Goal: Task Accomplishment & Management: Complete application form

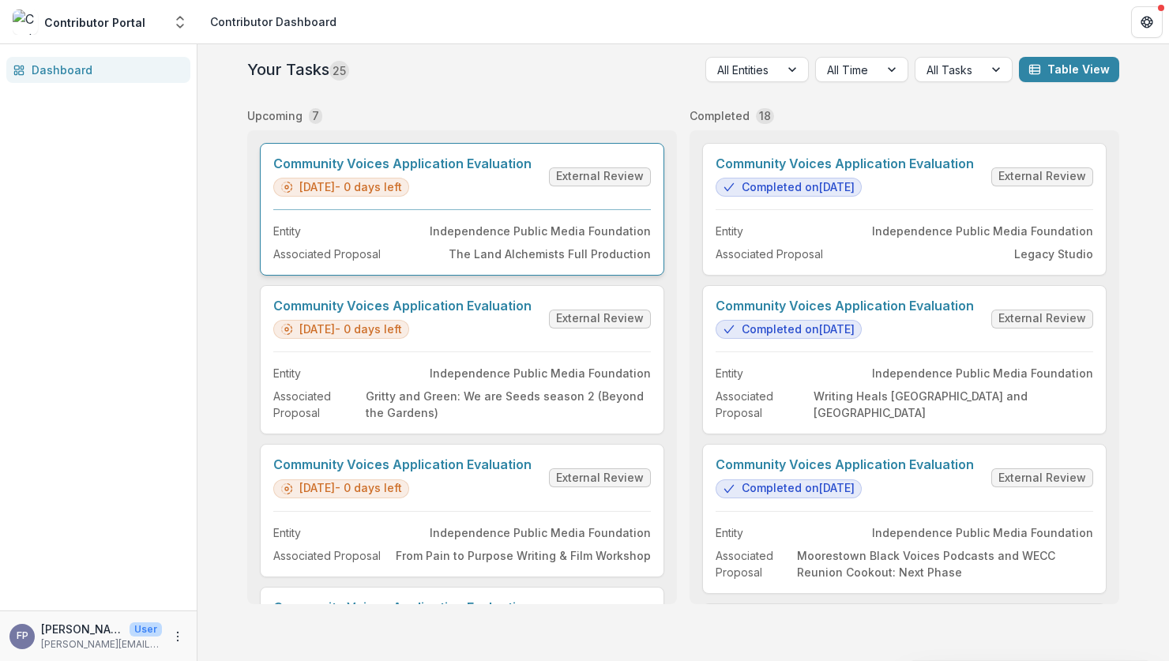
click at [518, 171] on link "Community Voices Application Evaluation" at bounding box center [402, 163] width 258 height 15
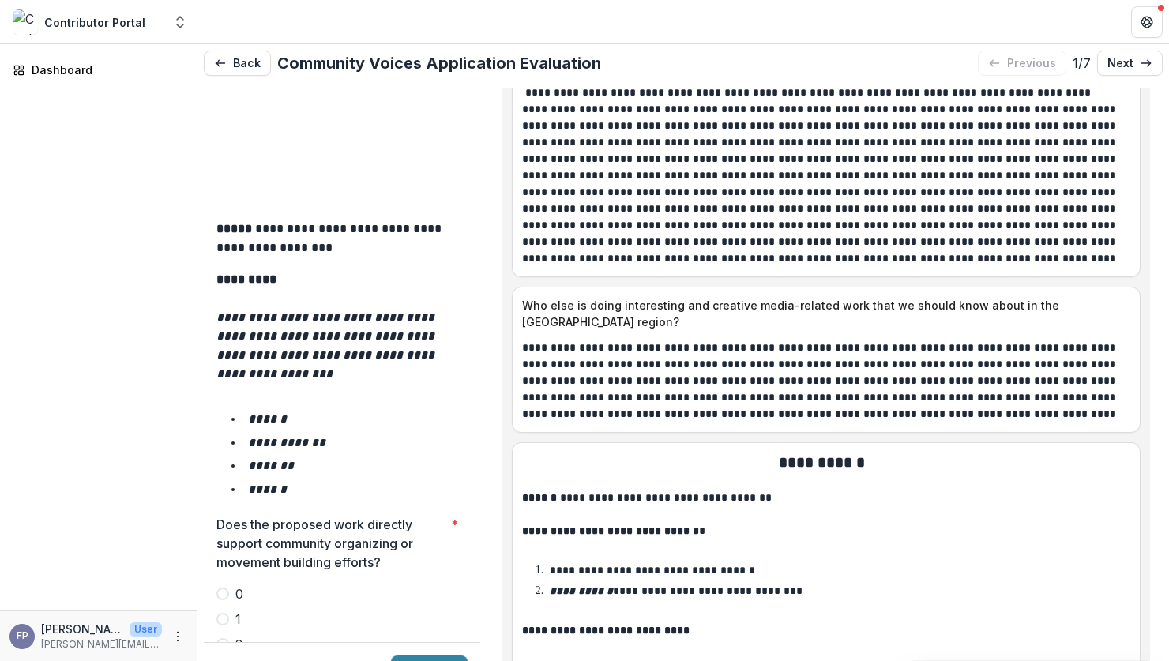
scroll to position [2493, 0]
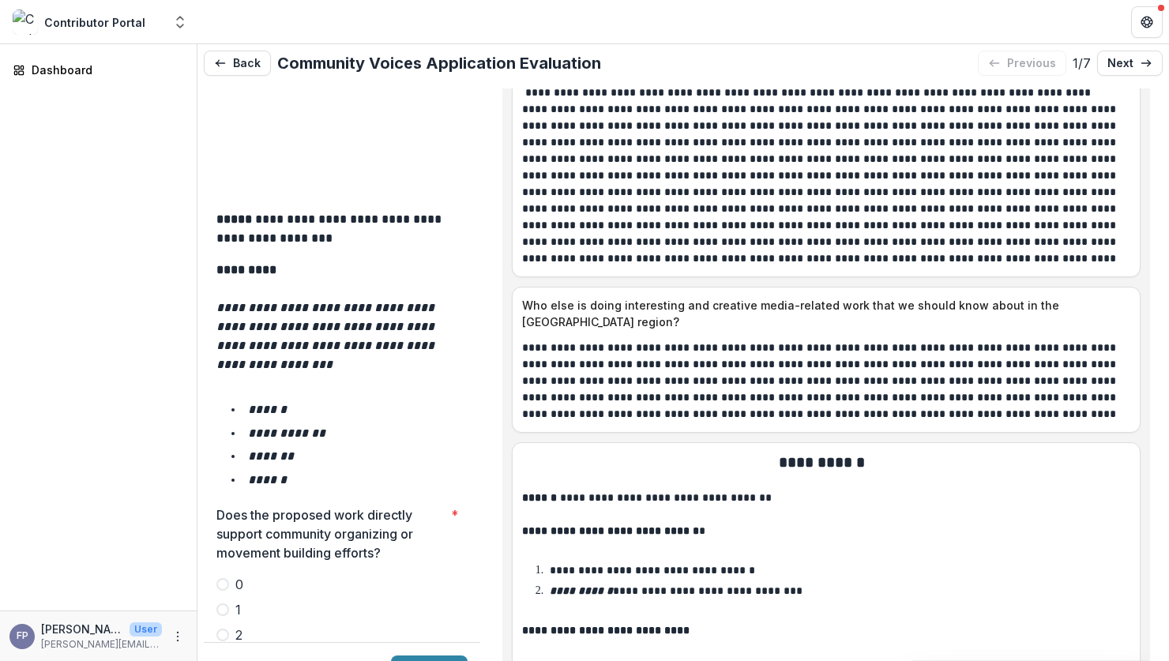
click at [224, 603] on span at bounding box center [222, 609] width 13 height 13
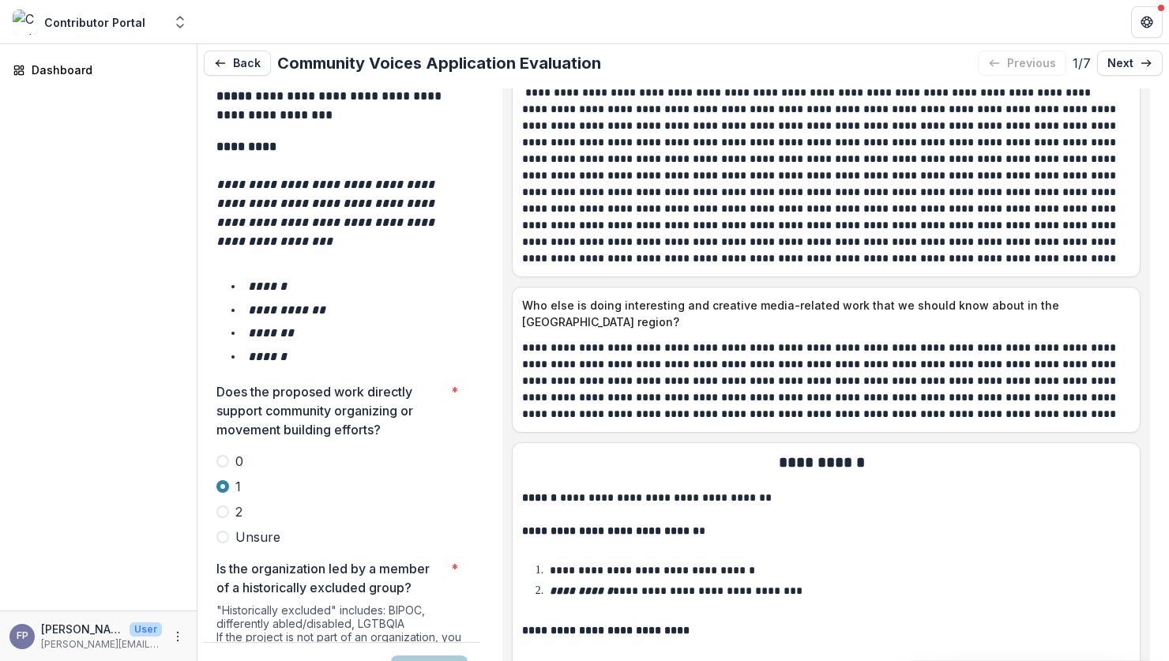
scroll to position [2709, 0]
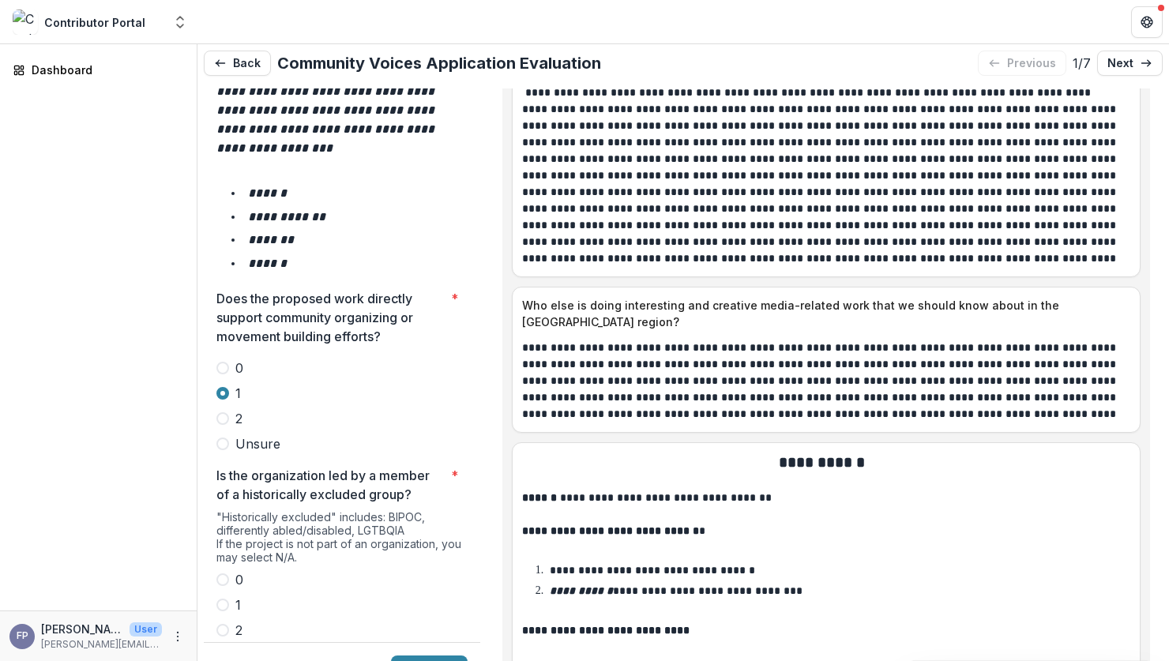
drag, startPoint x: 226, startPoint y: 520, endPoint x: 237, endPoint y: 520, distance: 11.1
click at [231, 621] on label "2" at bounding box center [341, 630] width 251 height 19
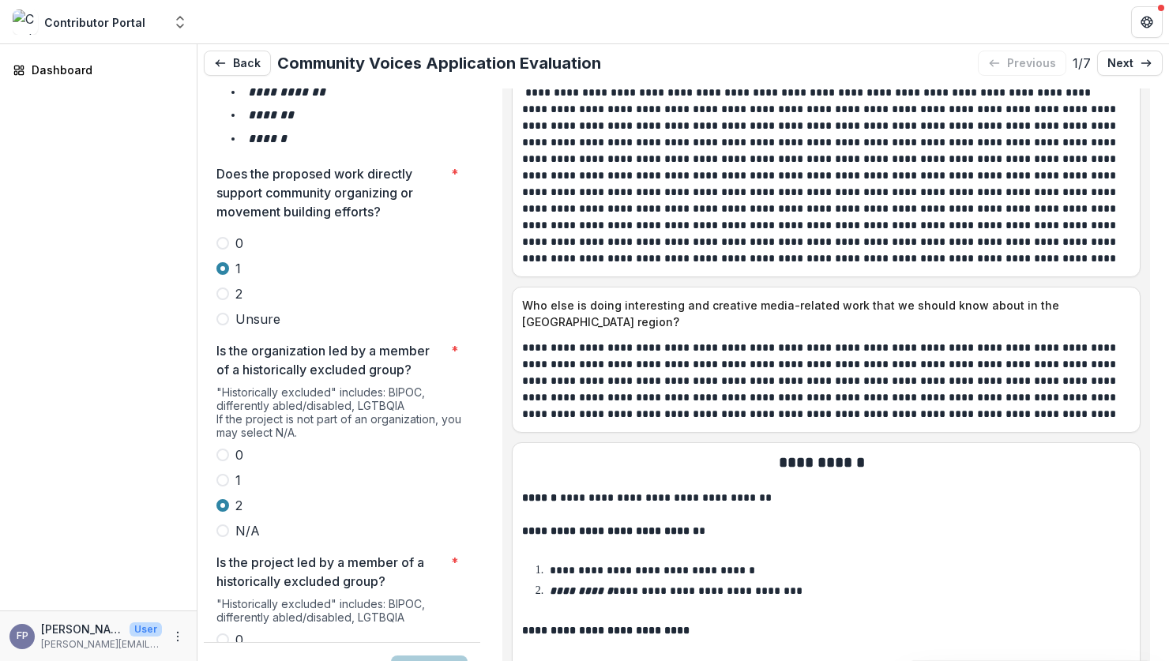
scroll to position [2949, 0]
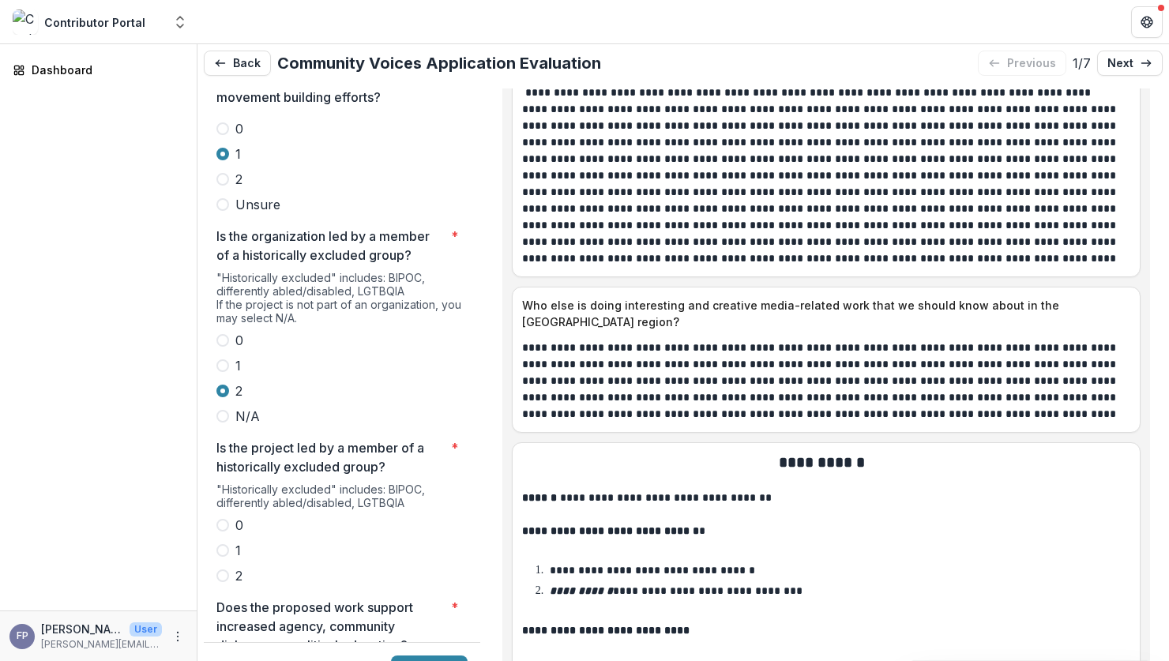
click at [227, 569] on span at bounding box center [222, 575] width 13 height 13
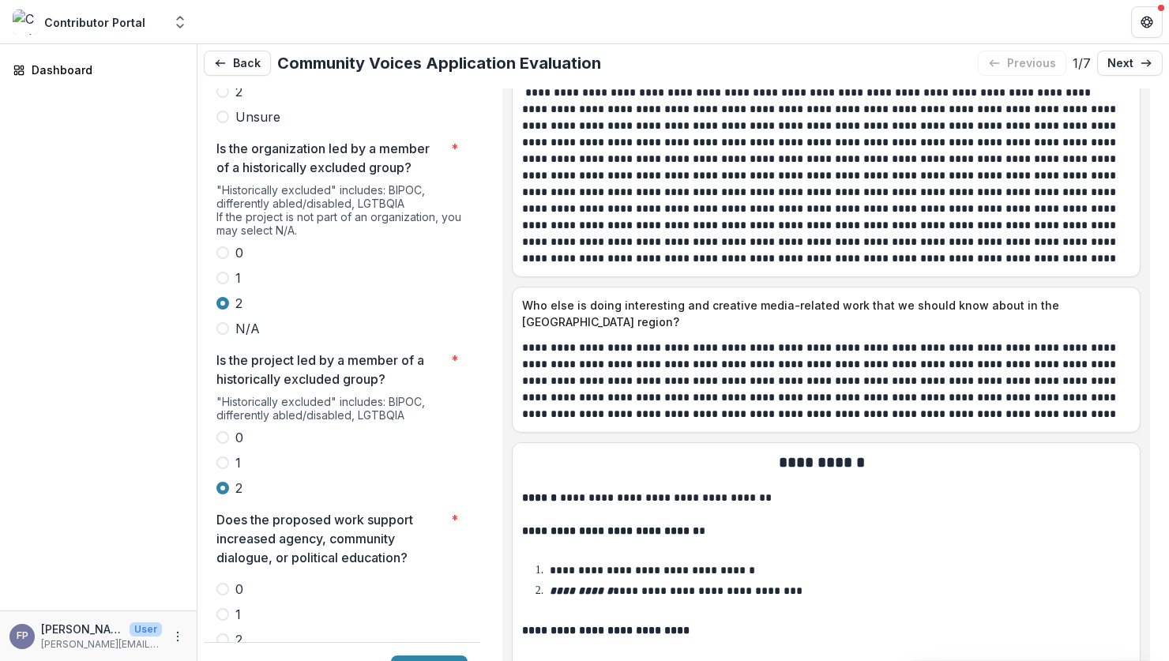
scroll to position [3045, 0]
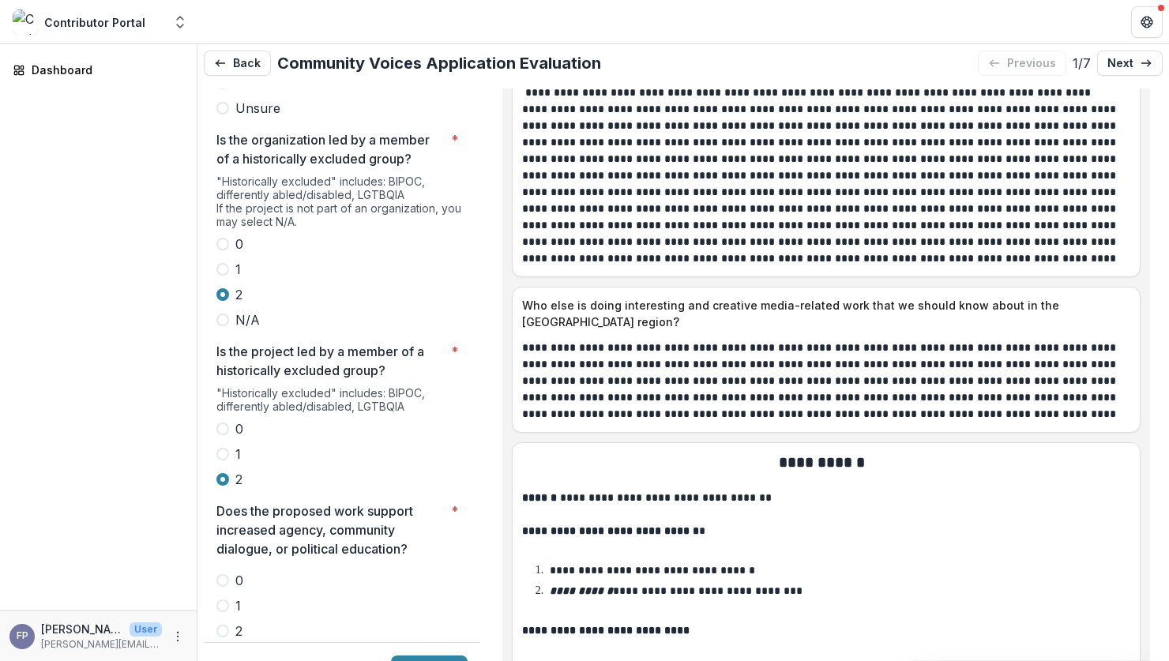
click at [232, 621] on label "2" at bounding box center [341, 630] width 251 height 19
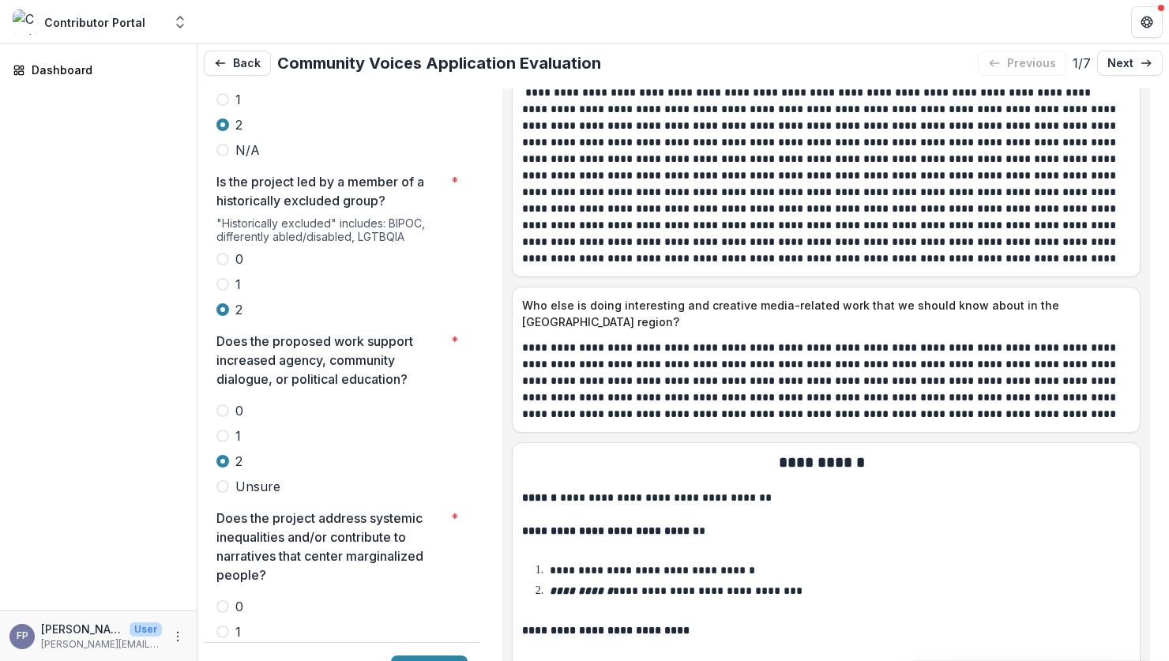
scroll to position [3220, 0]
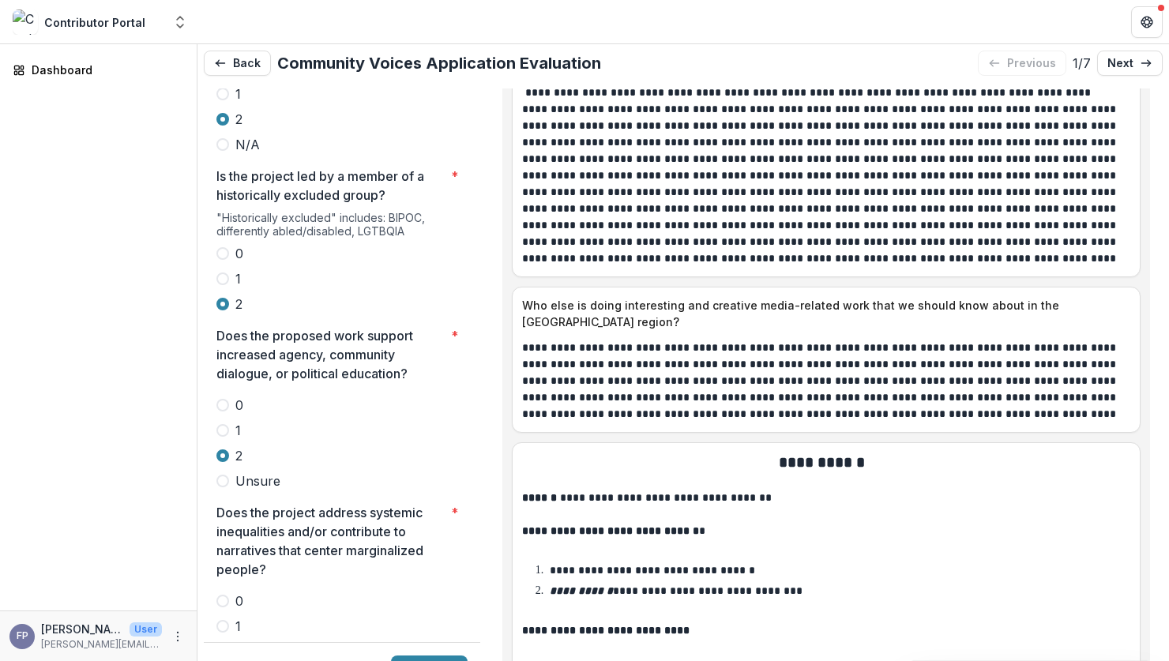
click at [231, 642] on label "2" at bounding box center [341, 651] width 251 height 19
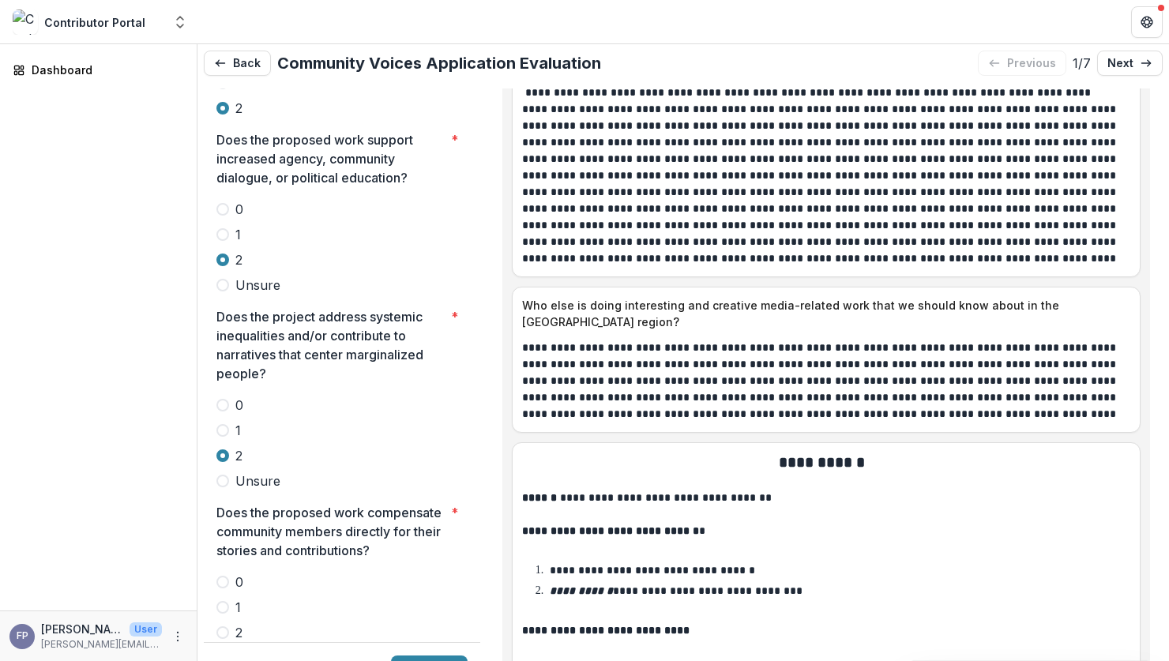
scroll to position [3423, 0]
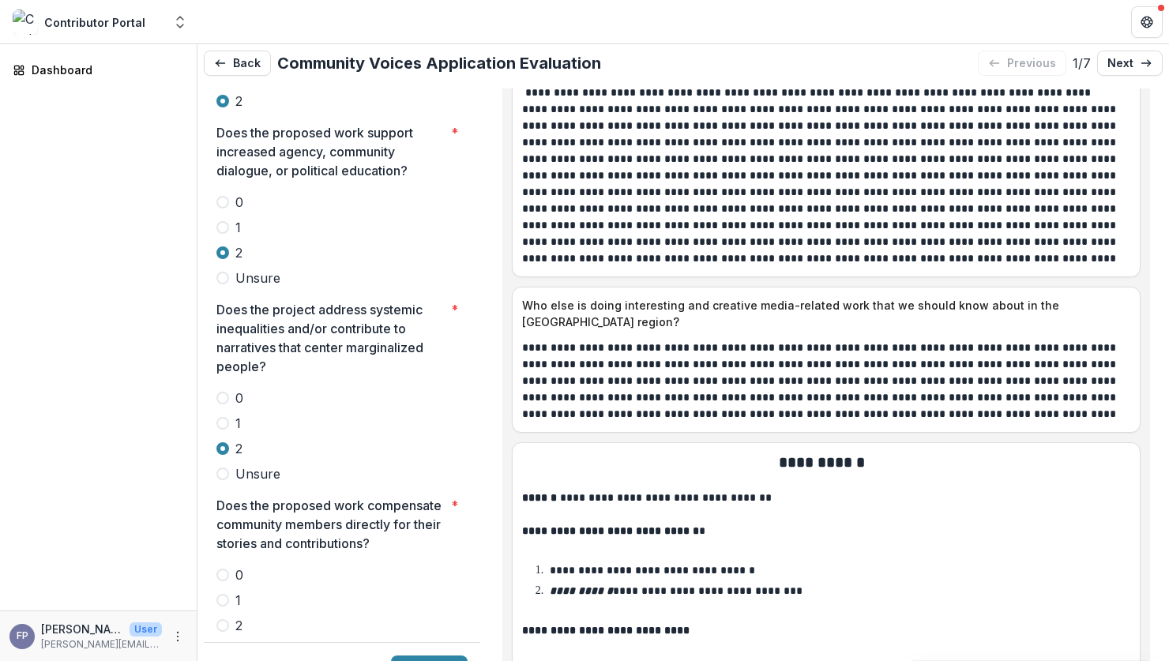
drag, startPoint x: 229, startPoint y: 531, endPoint x: 276, endPoint y: 524, distance: 47.0
click at [229, 616] on label "2" at bounding box center [341, 625] width 251 height 19
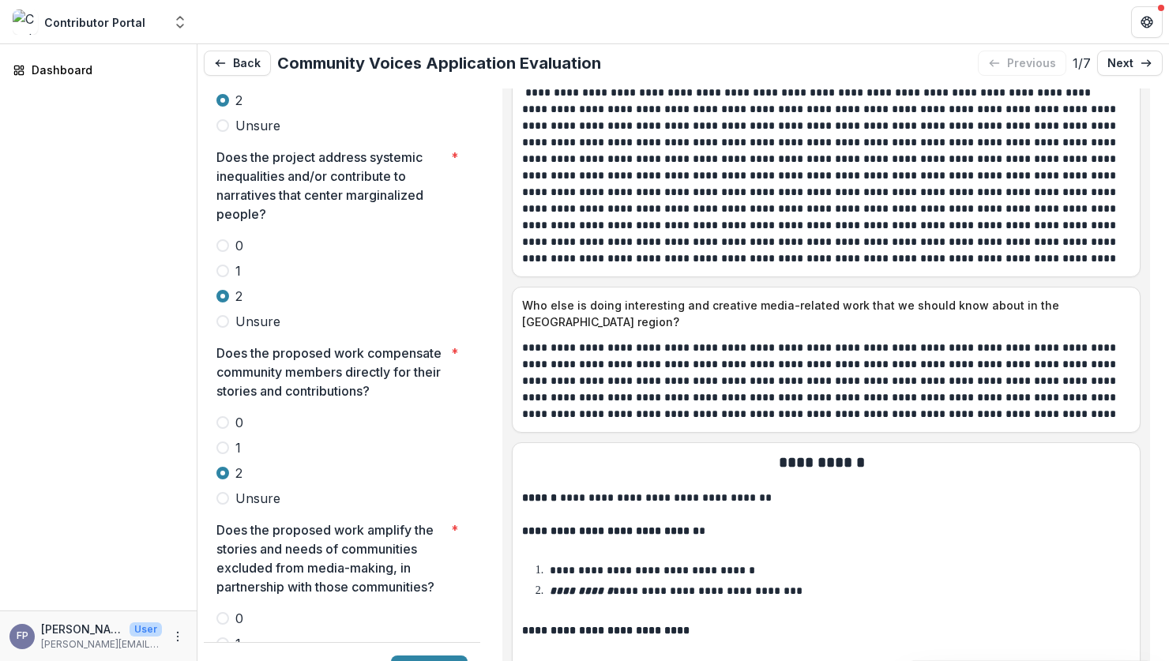
scroll to position [3611, 0]
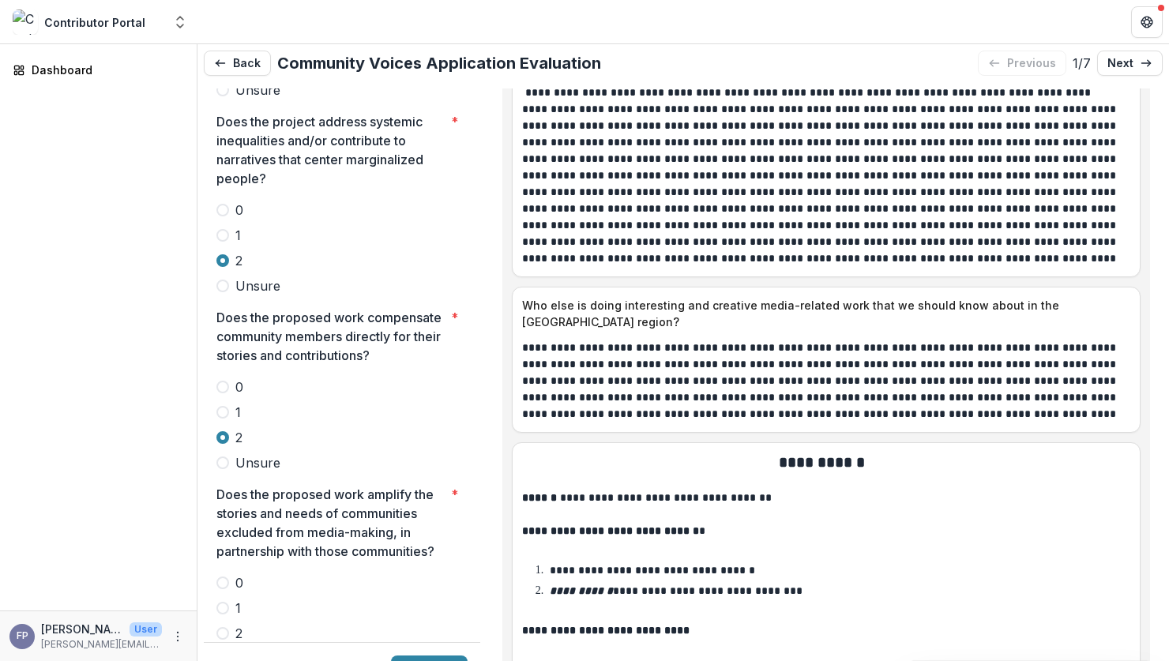
click at [223, 627] on span at bounding box center [222, 633] width 13 height 13
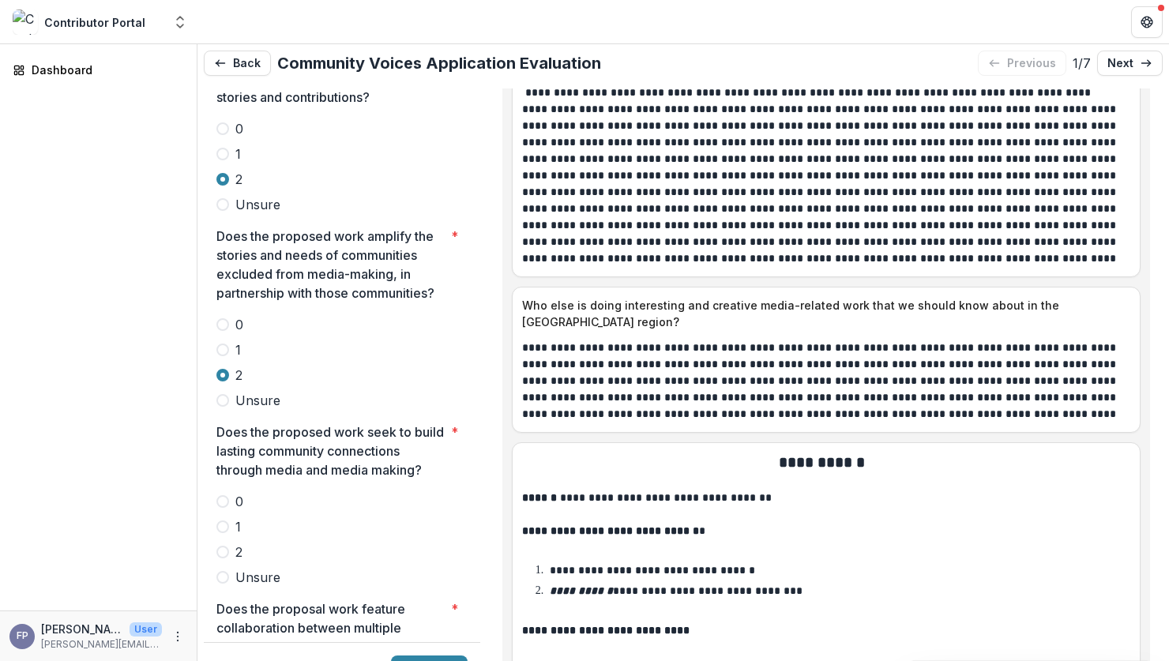
scroll to position [3884, 0]
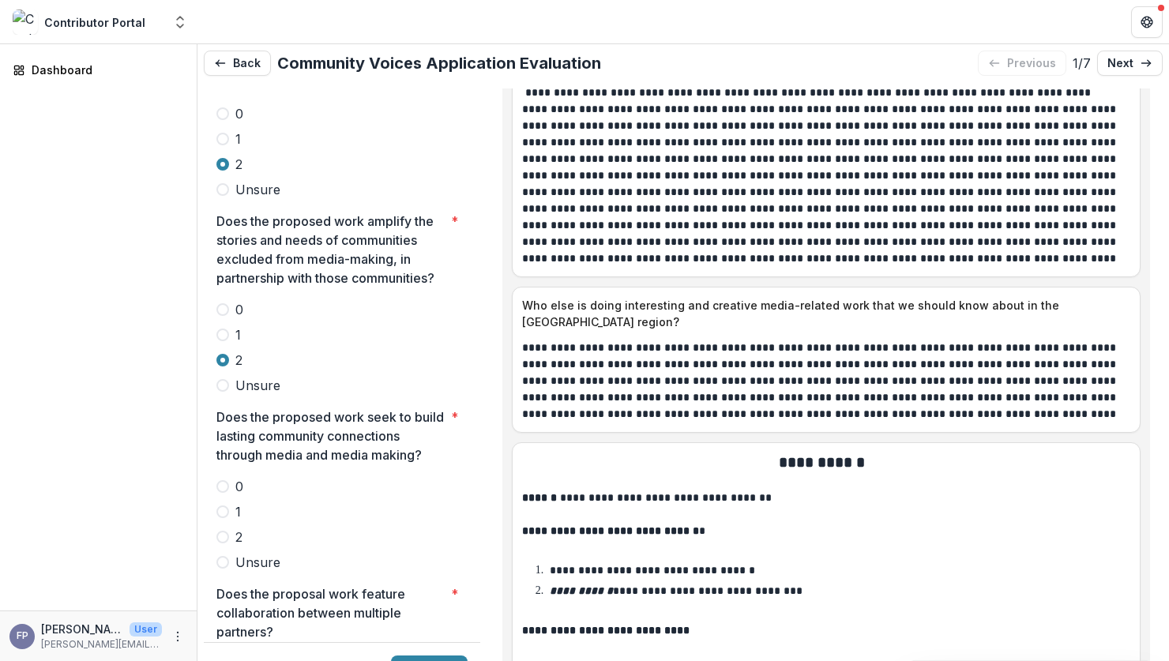
click at [223, 531] on span at bounding box center [222, 537] width 13 height 13
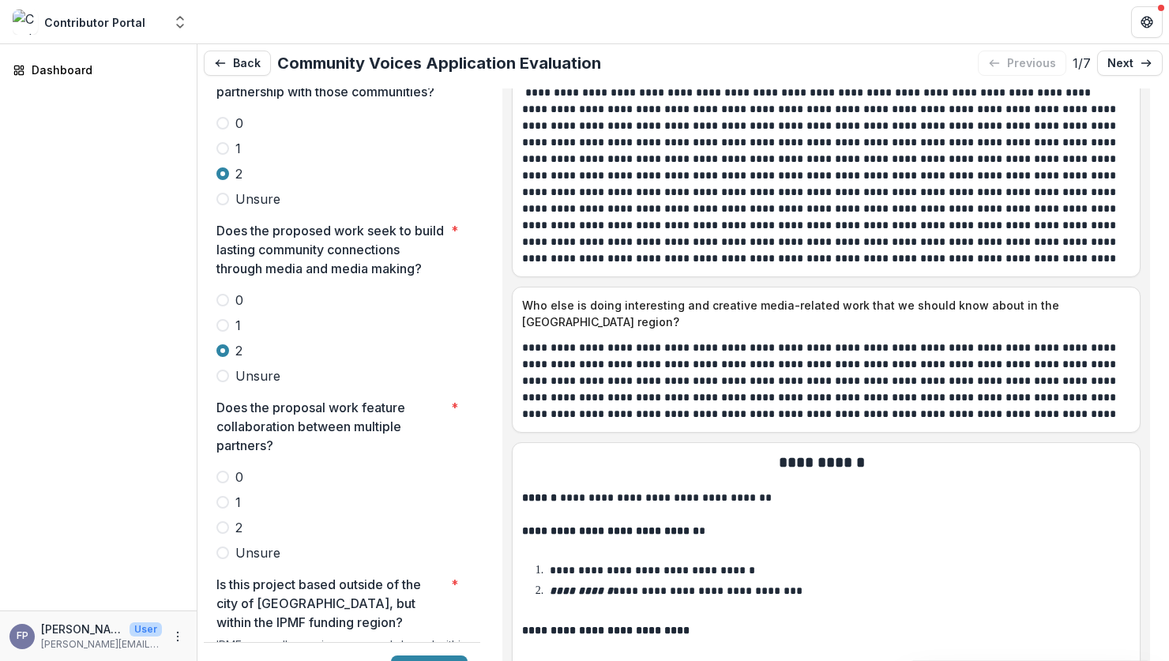
scroll to position [4089, 0]
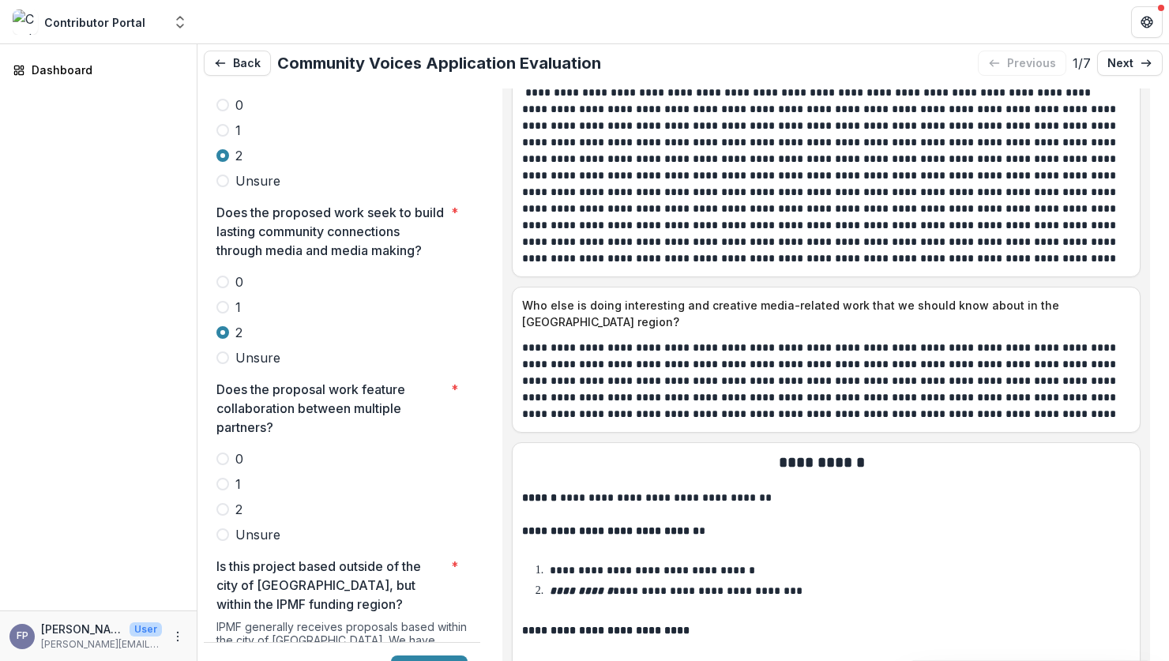
click at [223, 503] on span at bounding box center [222, 509] width 13 height 13
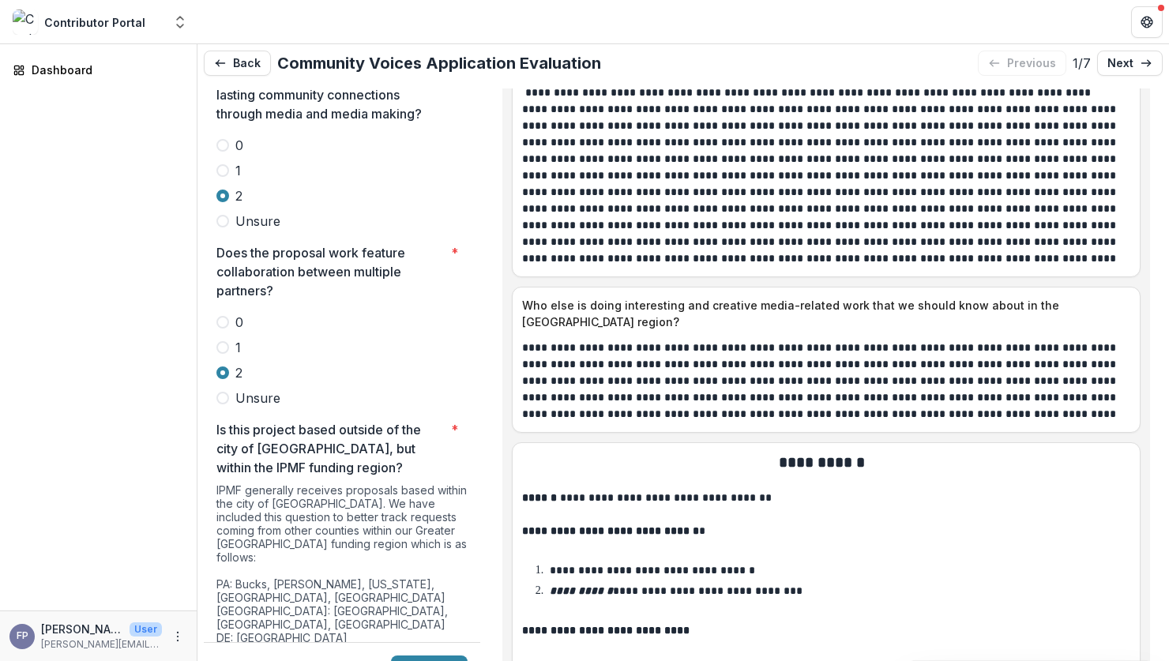
scroll to position [4226, 0]
drag, startPoint x: 218, startPoint y: 554, endPoint x: 224, endPoint y: 548, distance: 8.4
click at [218, 653] on span at bounding box center [222, 659] width 13 height 13
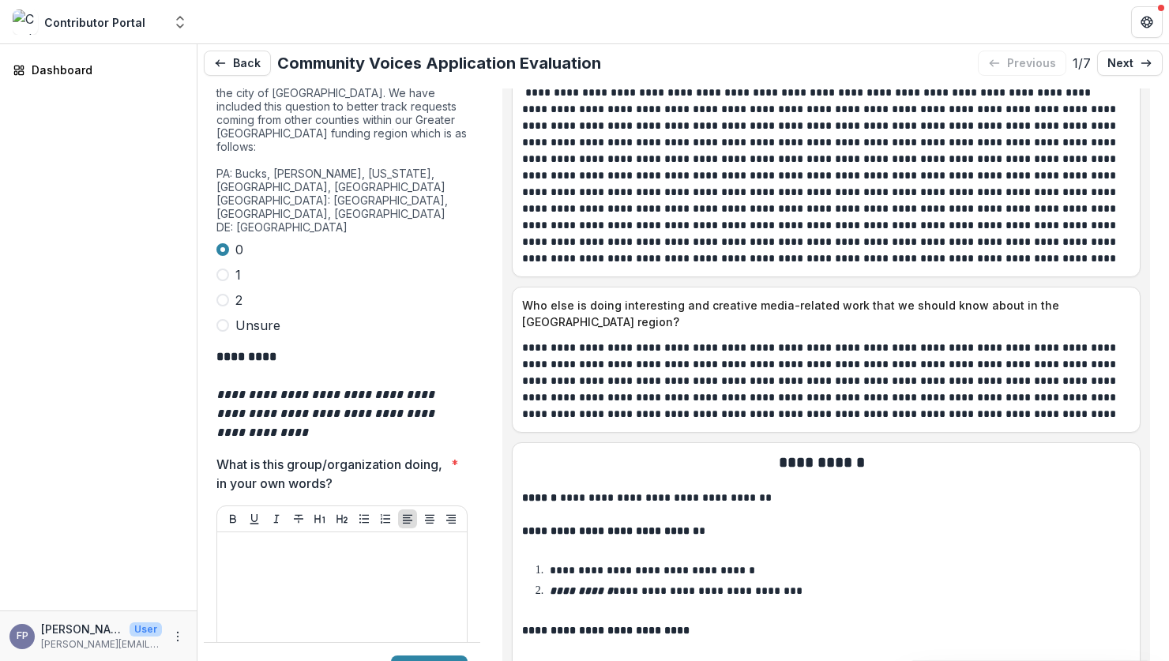
scroll to position [4639, 0]
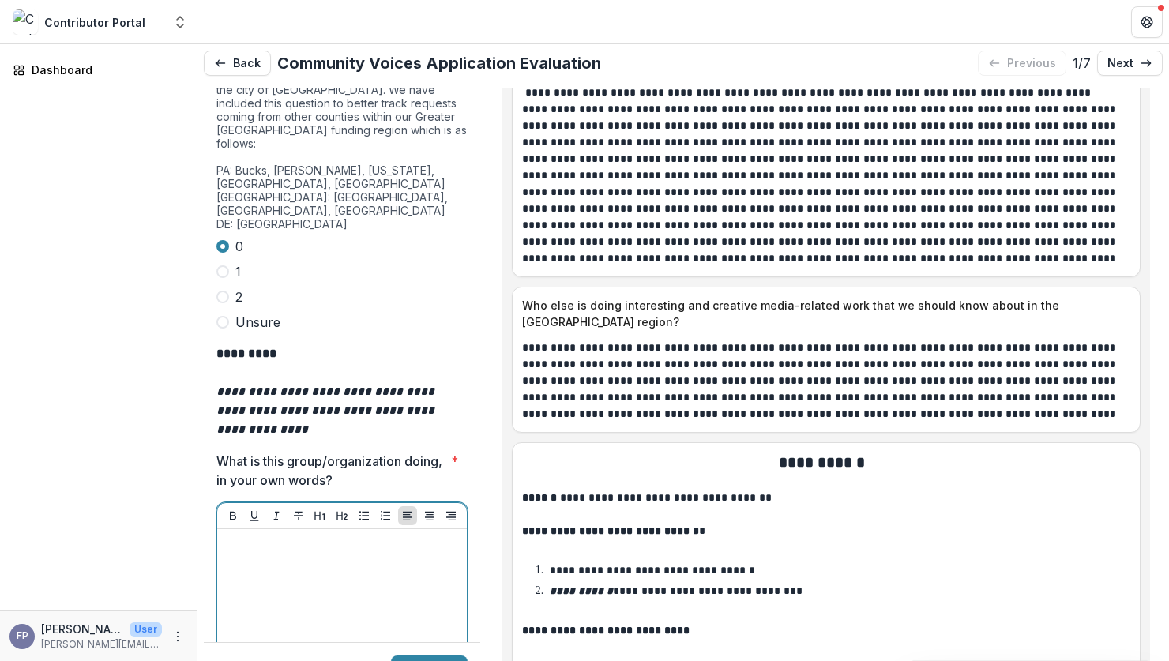
click at [265, 535] on div at bounding box center [341, 653] width 237 height 237
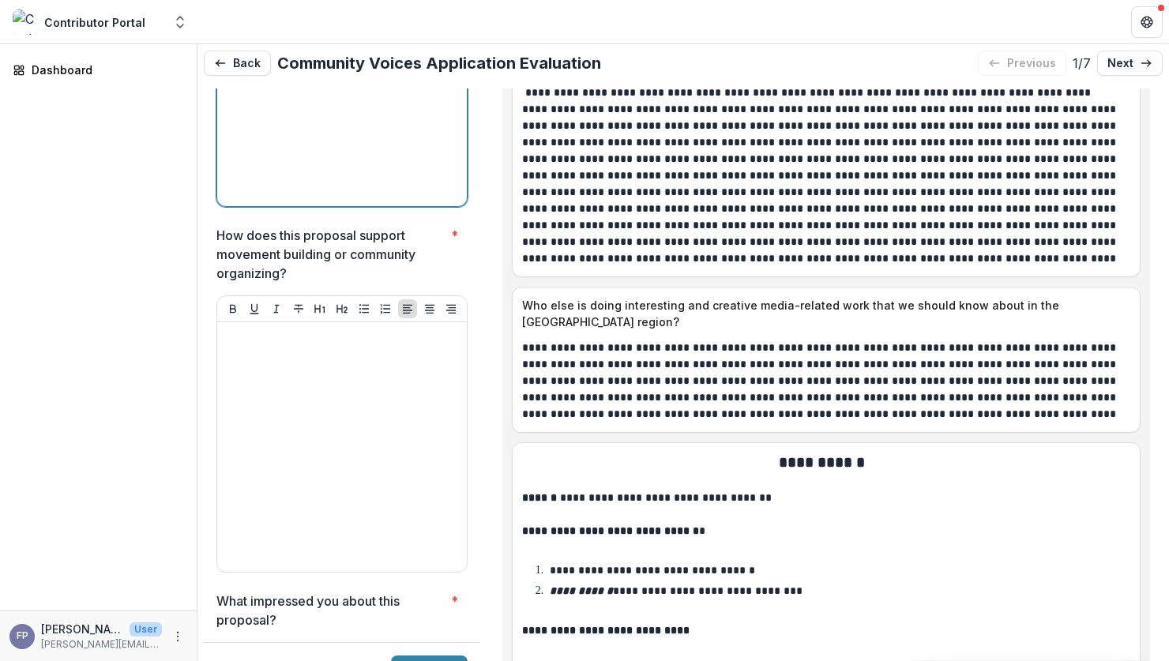
scroll to position [5212, 0]
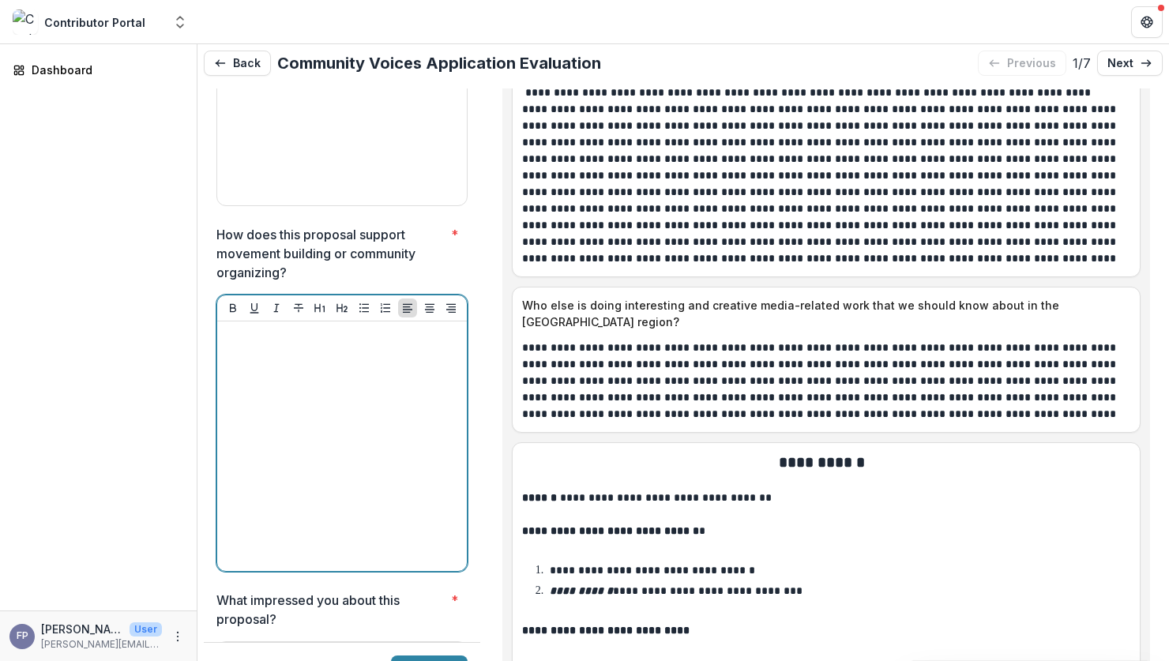
click at [366, 328] on div at bounding box center [341, 446] width 237 height 237
drag, startPoint x: 366, startPoint y: 310, endPoint x: 374, endPoint y: 227, distance: 84.0
click at [374, 328] on p "**********" at bounding box center [339, 354] width 232 height 52
click at [374, 328] on p "**********" at bounding box center [339, 345] width 232 height 35
click at [435, 328] on p "**********" at bounding box center [339, 345] width 232 height 35
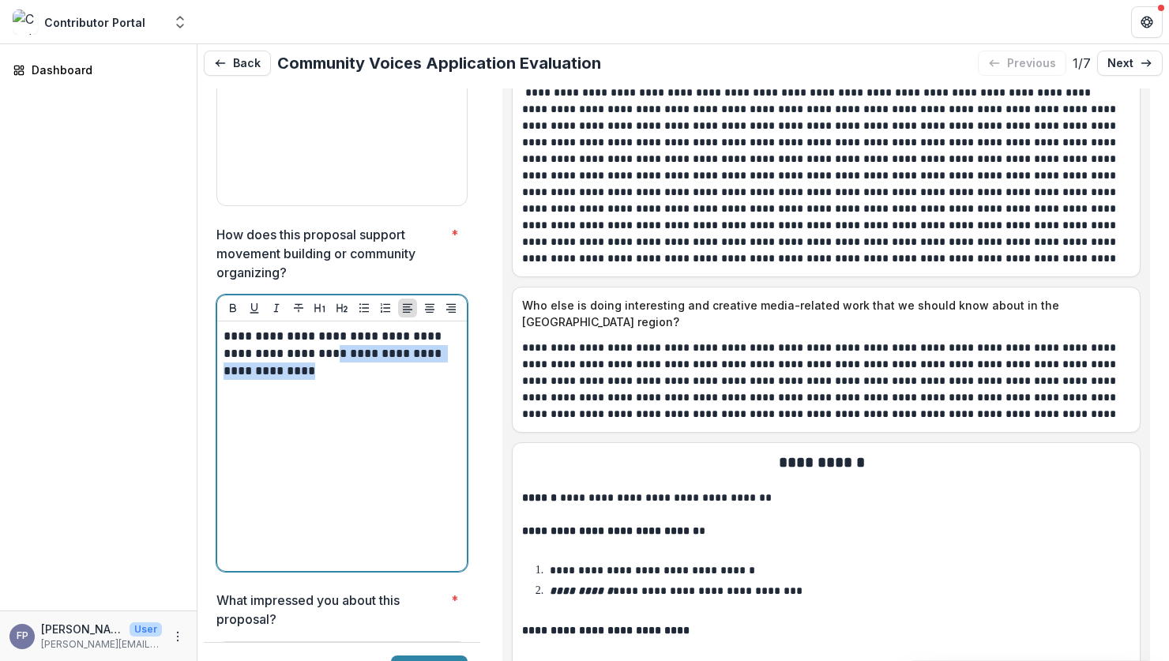
drag, startPoint x: 338, startPoint y: 248, endPoint x: 346, endPoint y: 274, distance: 27.2
click at [346, 328] on div "**********" at bounding box center [341, 446] width 237 height 237
click at [231, 328] on p "**********" at bounding box center [339, 354] width 232 height 52
click at [389, 328] on p "**********" at bounding box center [339, 354] width 232 height 52
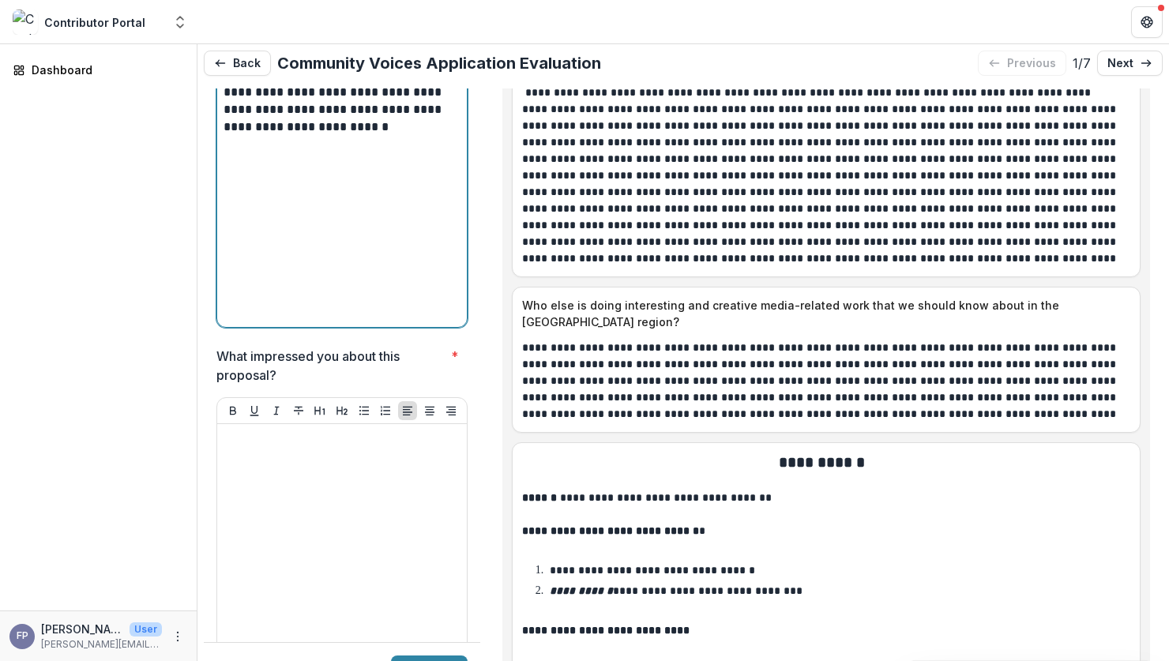
scroll to position [5460, 0]
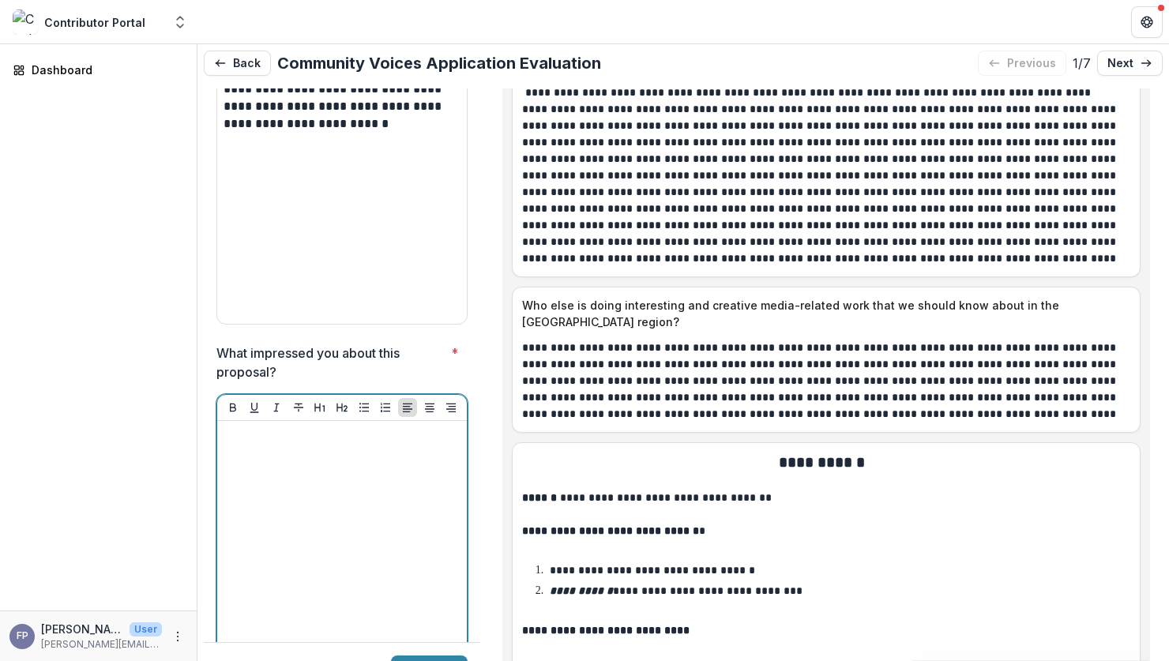
click at [302, 427] on div at bounding box center [341, 545] width 237 height 237
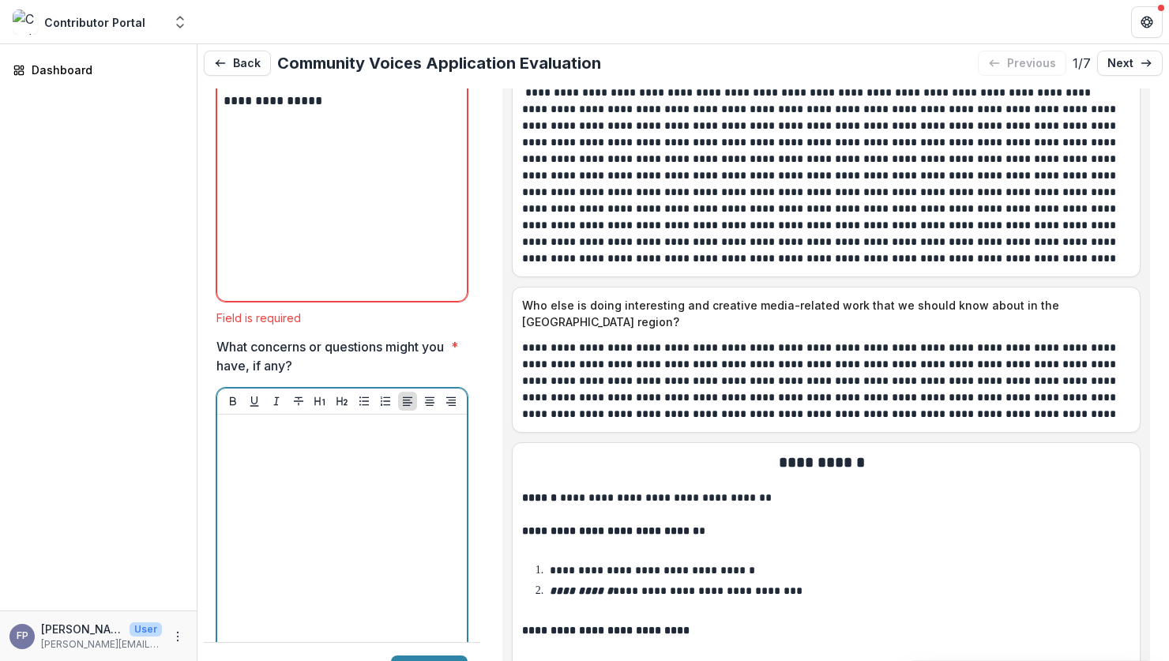
click at [284, 421] on div at bounding box center [341, 539] width 237 height 237
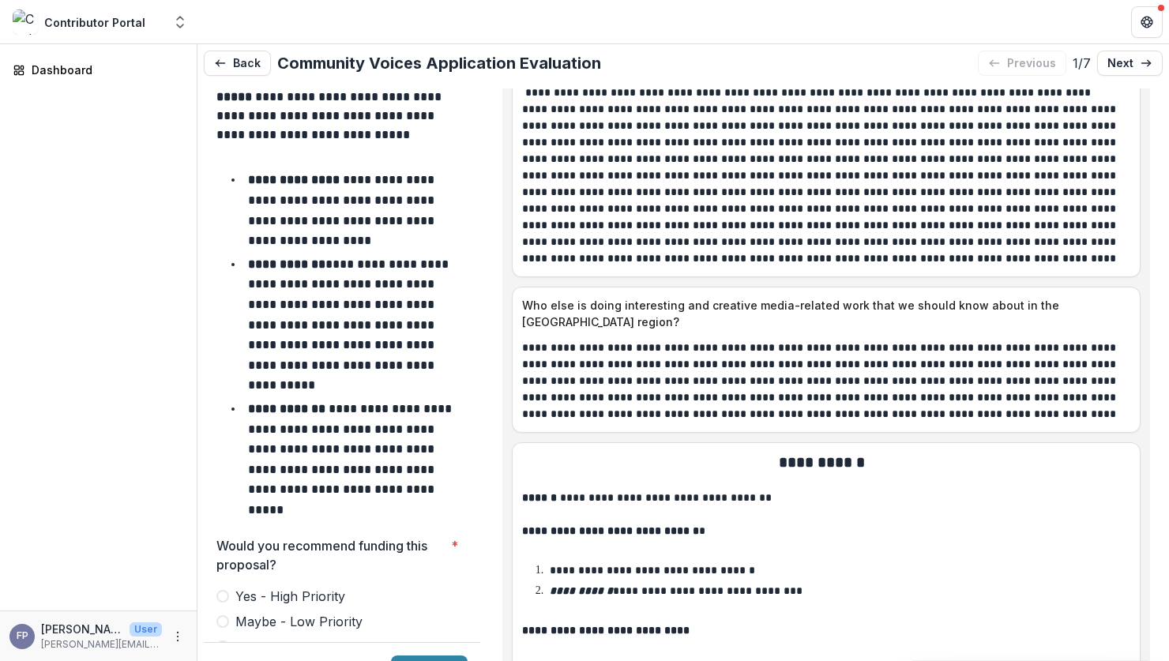
scroll to position [6564, 0]
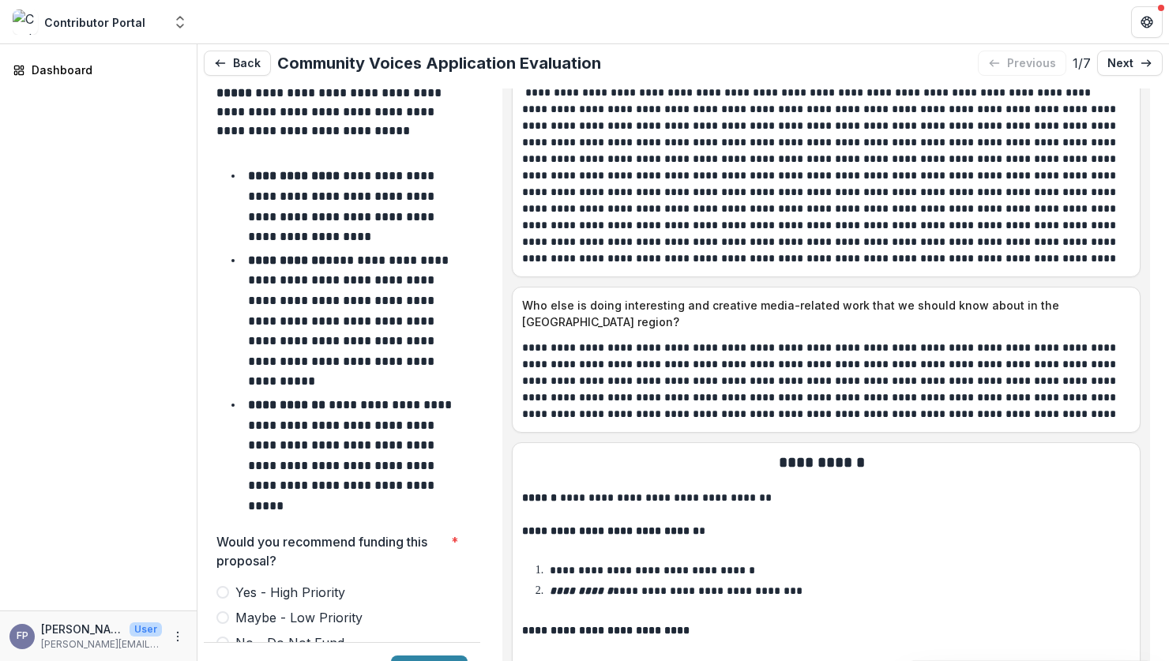
click at [221, 611] on span at bounding box center [222, 617] width 13 height 13
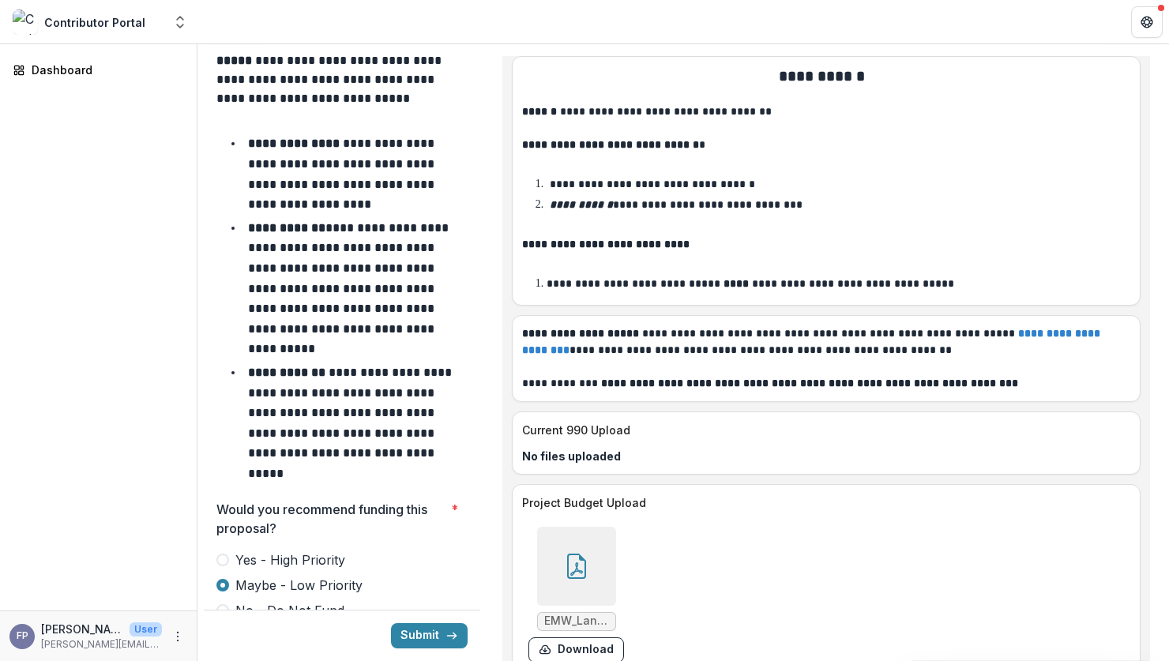
scroll to position [32, 0]
click at [599, 539] on div at bounding box center [576, 566] width 79 height 79
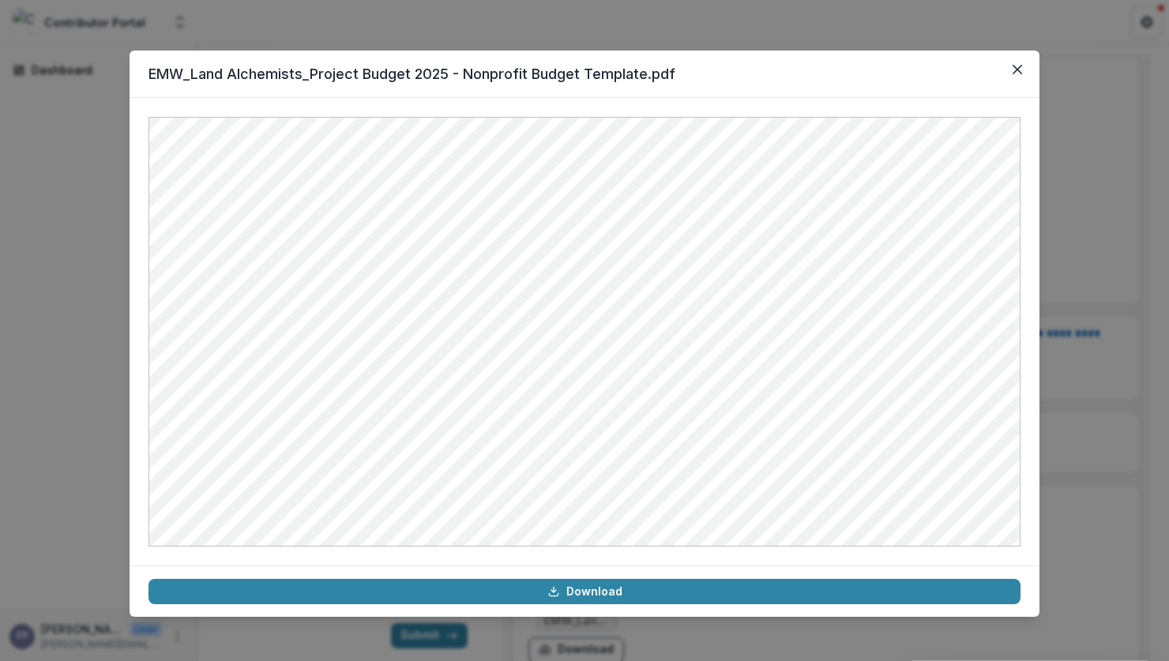
click at [1072, 427] on div "EMW_Land Alchemists_Project Budget 2025 - Nonprofit Budget Template.pdf Download" at bounding box center [584, 330] width 1169 height 661
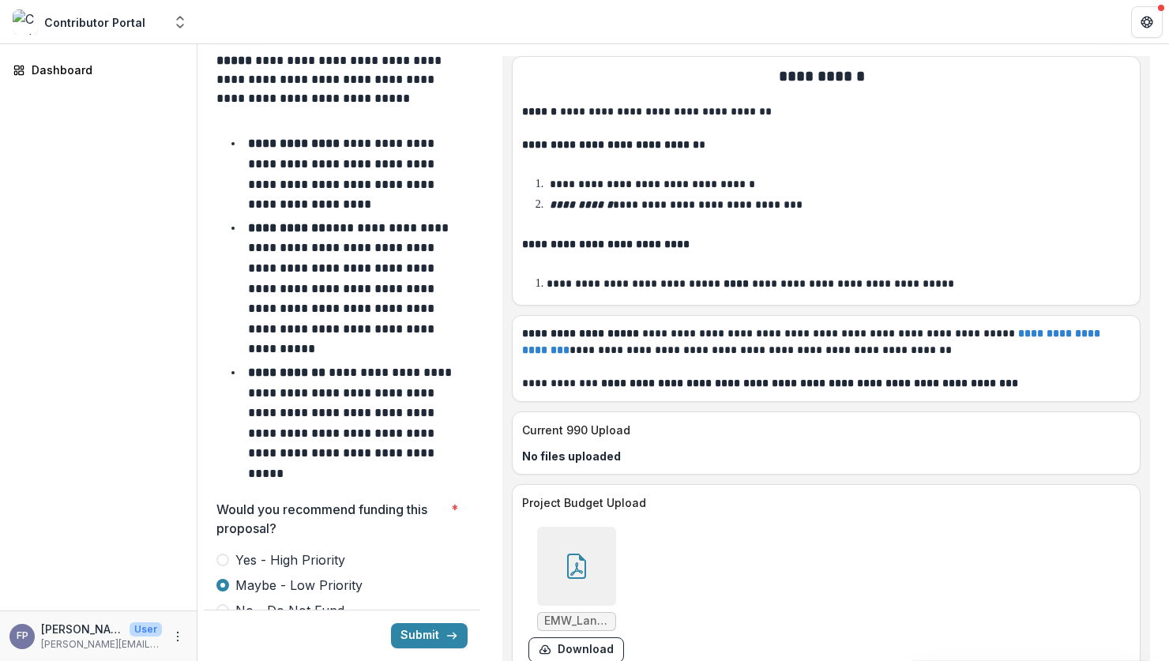
type input "*******"
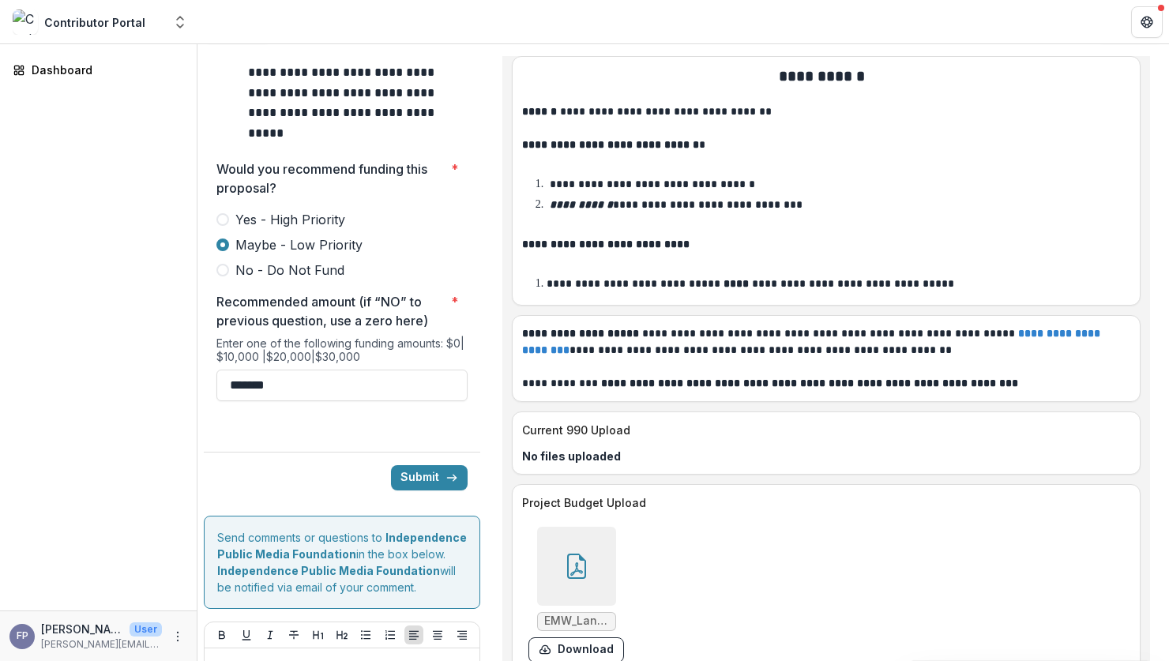
scroll to position [6904, 0]
click at [409, 466] on button "Submit" at bounding box center [429, 478] width 77 height 25
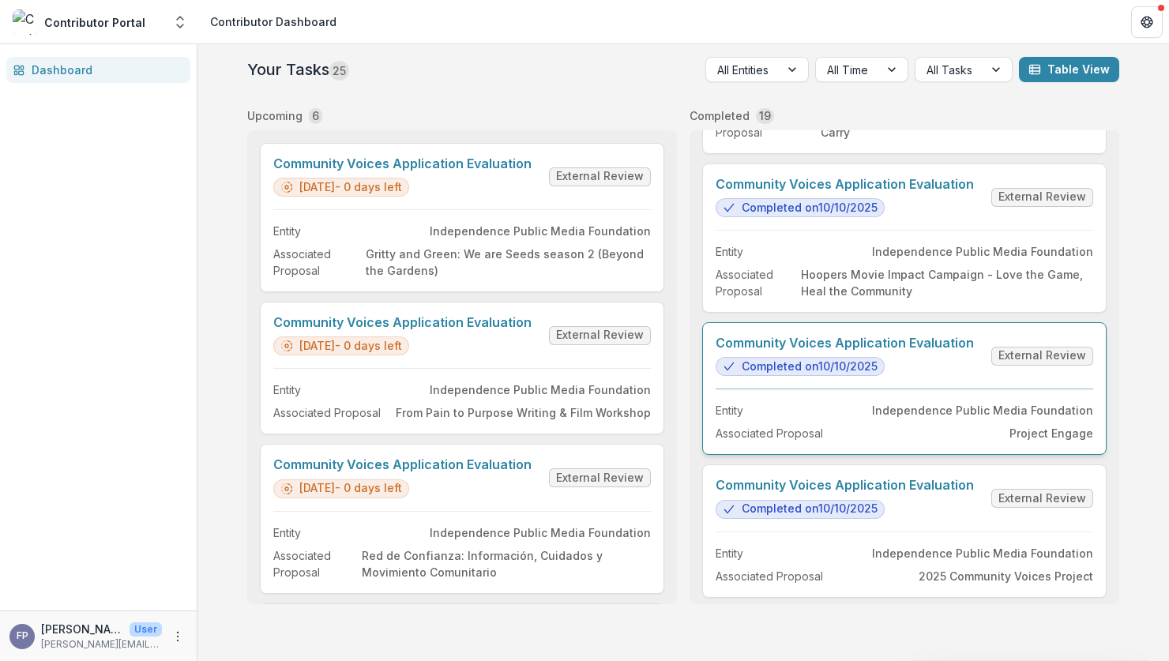
scroll to position [2371, 0]
